Goal: Use online tool/utility: Utilize a website feature to perform a specific function

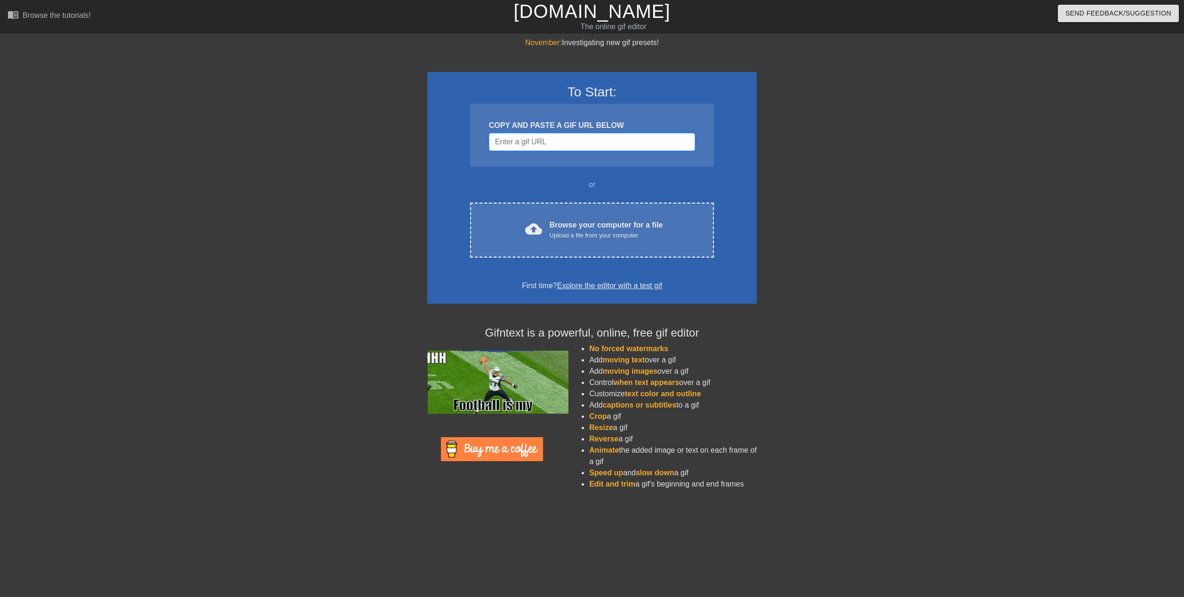
click at [547, 143] on input "Username" at bounding box center [592, 142] width 206 height 18
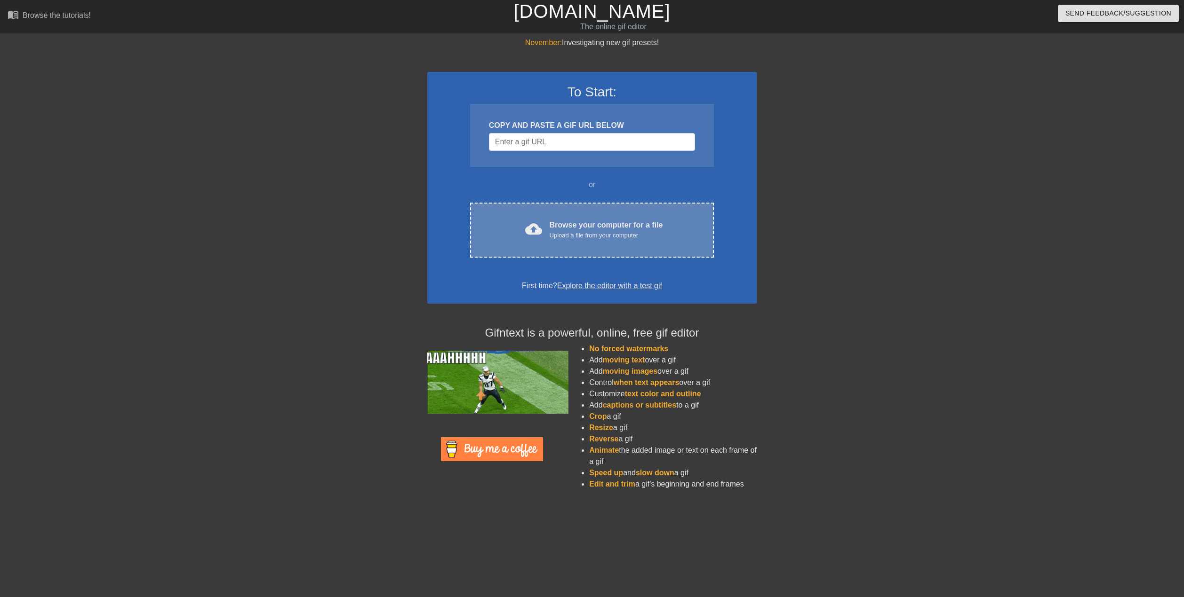
click at [661, 228] on div "Browse your computer for a file Upload a file from your computer" at bounding box center [605, 230] width 113 height 21
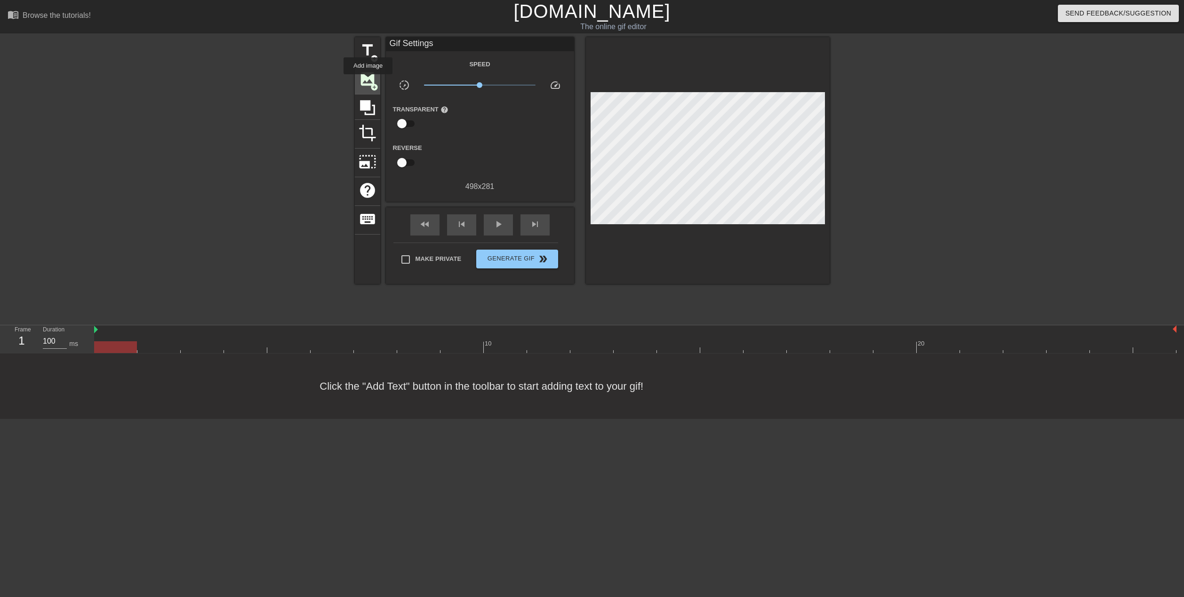
click at [368, 81] on span "image" at bounding box center [367, 79] width 18 height 18
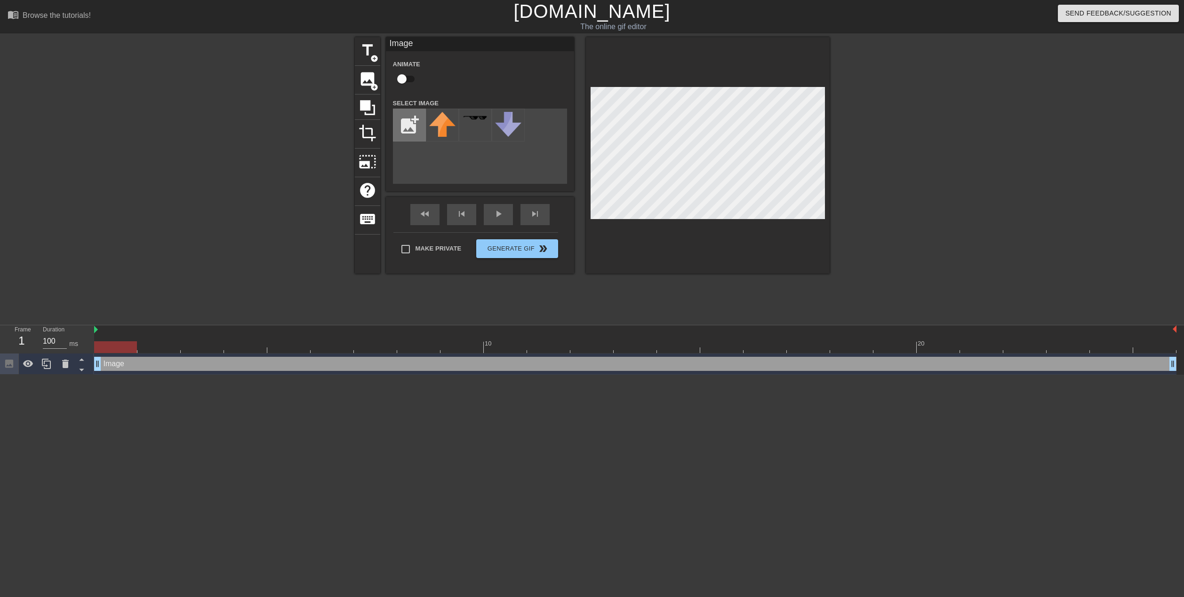
click at [414, 128] on input "file" at bounding box center [409, 125] width 32 height 32
type input "C:\fakepath\47a44bc5bedc4cae82f9218bfe098024.jpg"
click at [445, 127] on img at bounding box center [442, 125] width 26 height 26
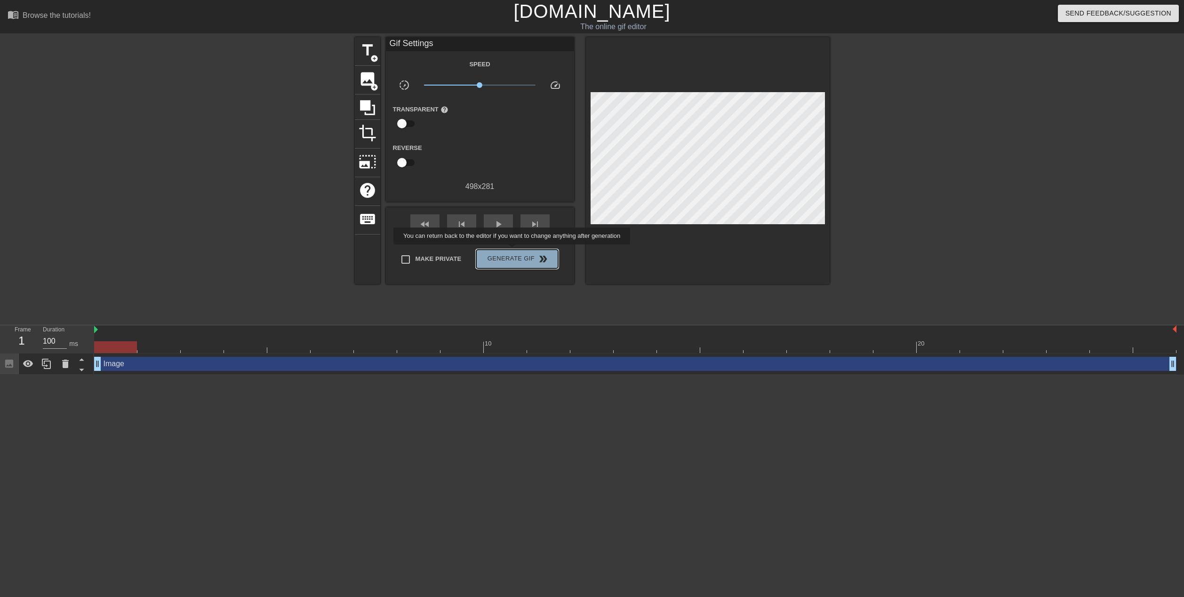
click at [513, 251] on button "Generate Gif double_arrow" at bounding box center [516, 259] width 81 height 19
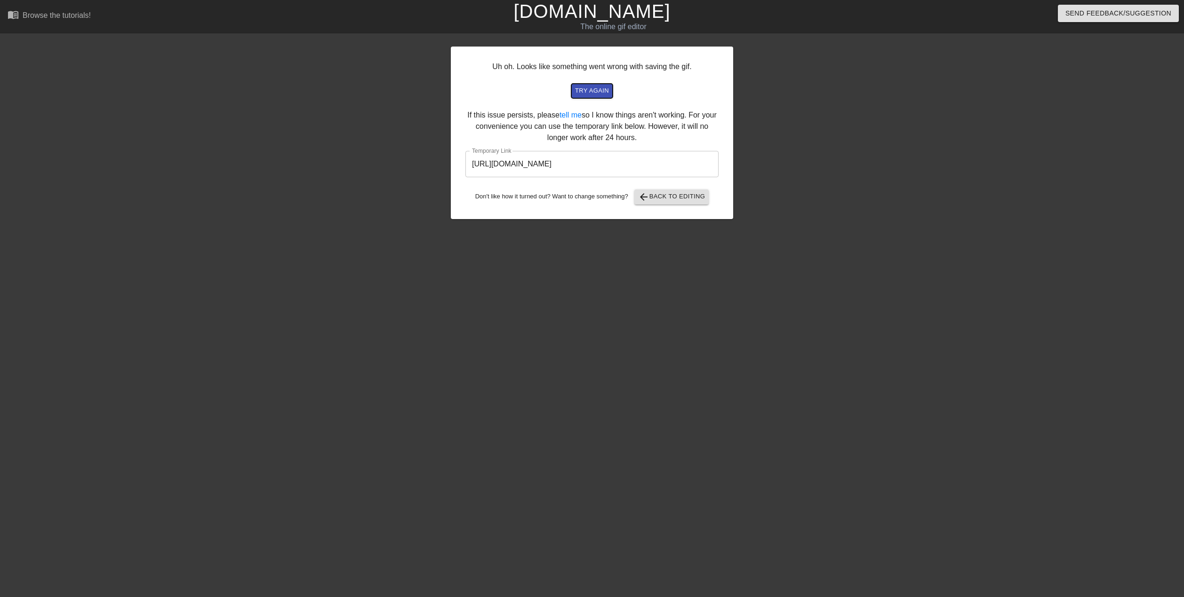
click at [590, 93] on span "try again" at bounding box center [592, 91] width 34 height 11
